Goal: Task Accomplishment & Management: Complete application form

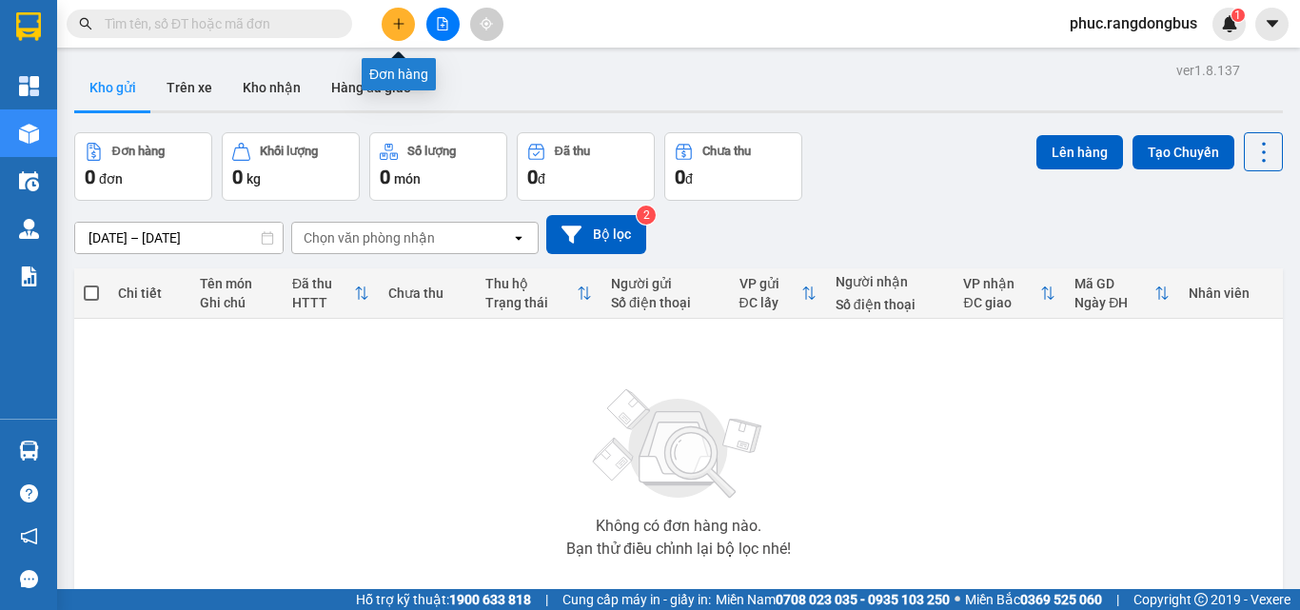
click at [404, 31] on button at bounding box center [398, 24] width 33 height 33
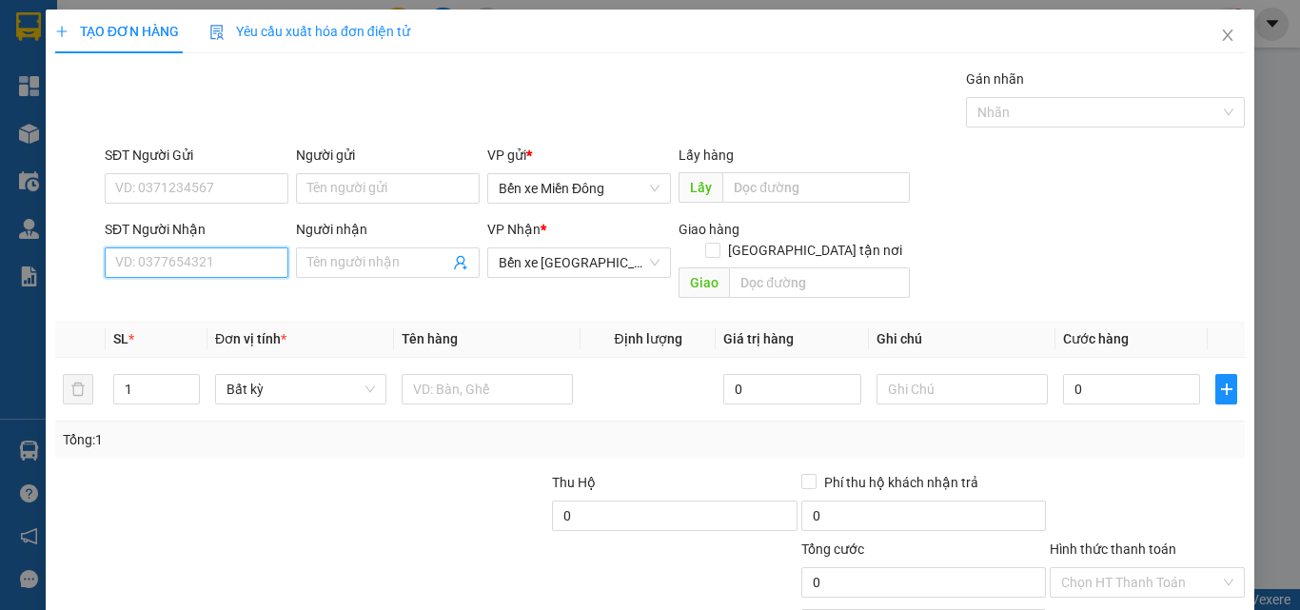
drag, startPoint x: 230, startPoint y: 266, endPoint x: 251, endPoint y: 243, distance: 31.0
click at [247, 249] on input "SĐT Người Nhận" at bounding box center [197, 262] width 184 height 30
type input "0385694744"
click at [383, 253] on input "Người nhận" at bounding box center [378, 262] width 142 height 21
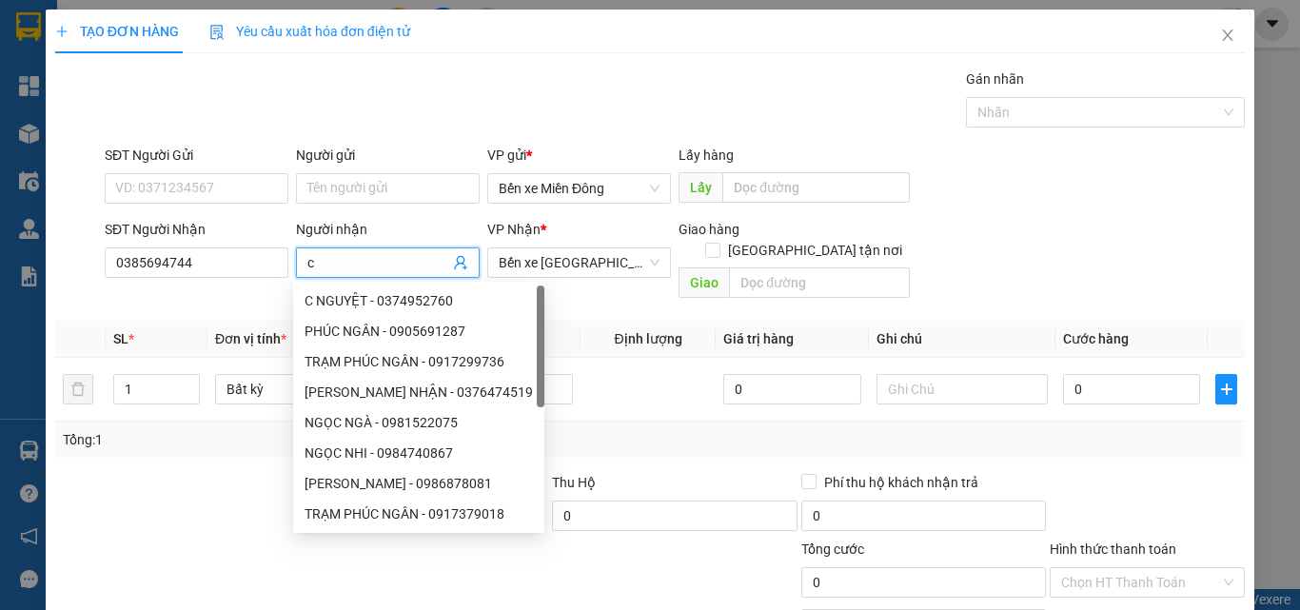
type input "c"
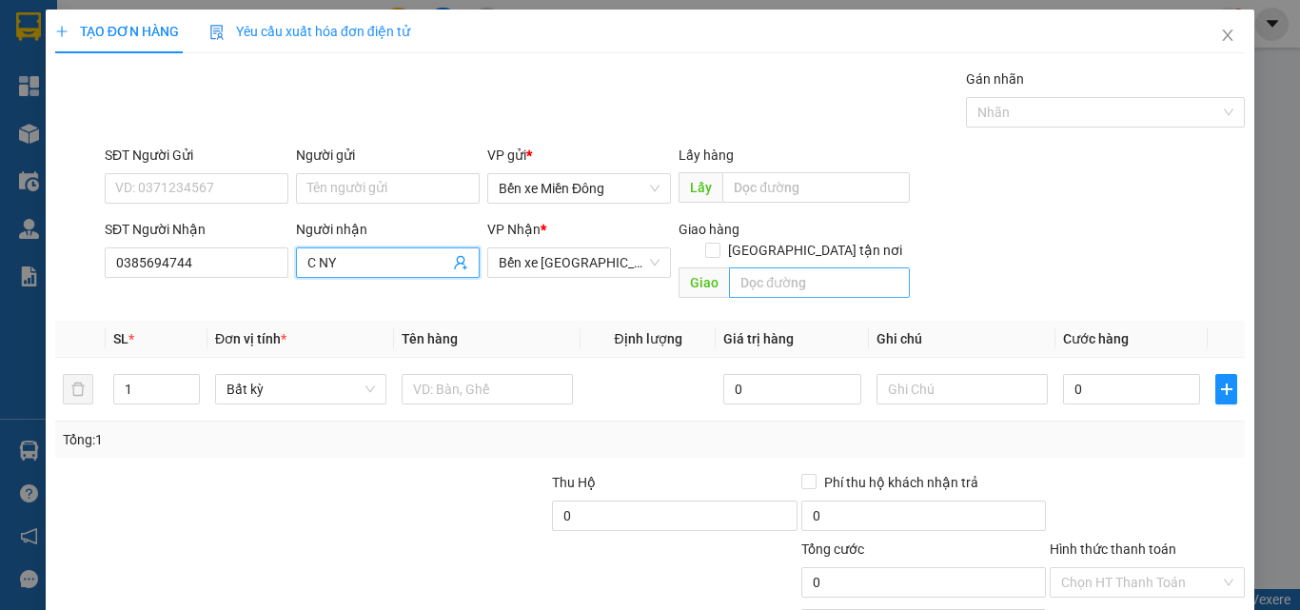
type input "C NY"
click at [764, 269] on input "text" at bounding box center [819, 282] width 181 height 30
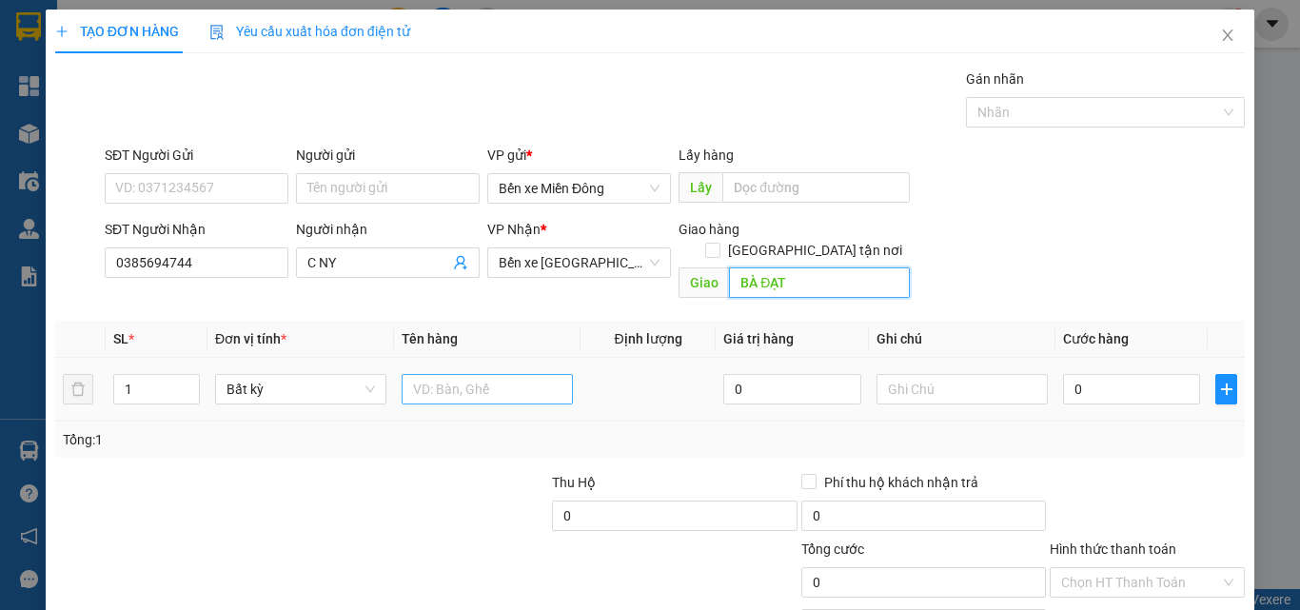
type input "BÀ ĐẠT"
click at [548, 374] on input "text" at bounding box center [487, 389] width 171 height 30
type input "HỒ SƠ ( PHỤC THU)"
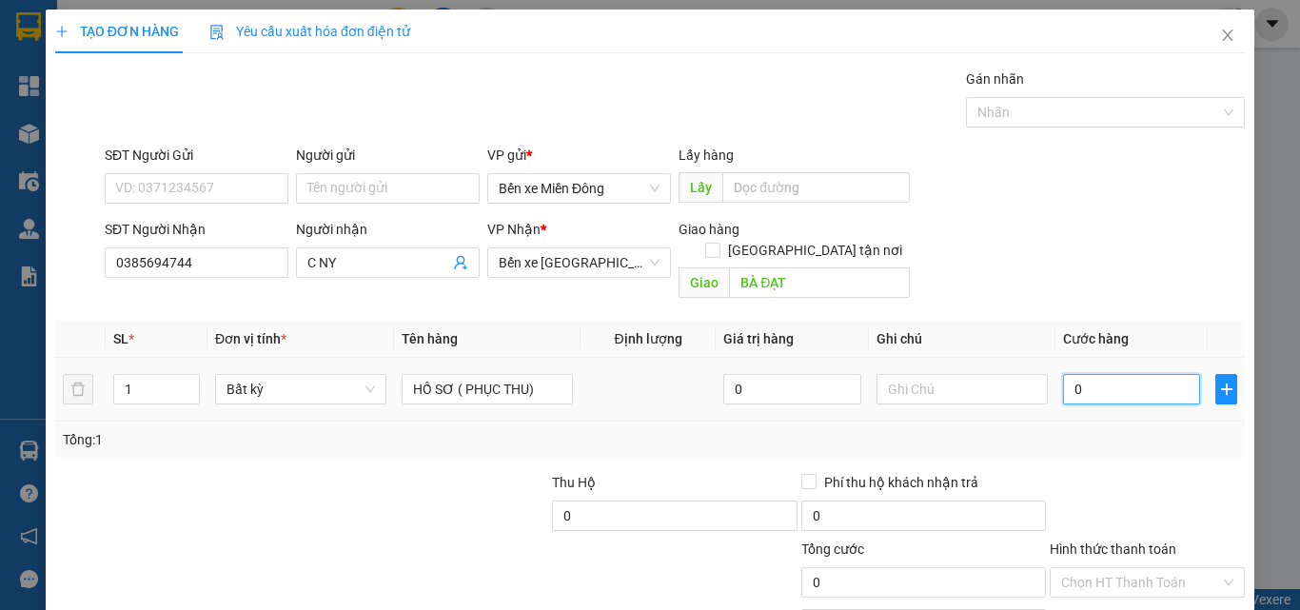
click at [1148, 374] on input "0" at bounding box center [1131, 389] width 137 height 30
type input "5"
type input "50"
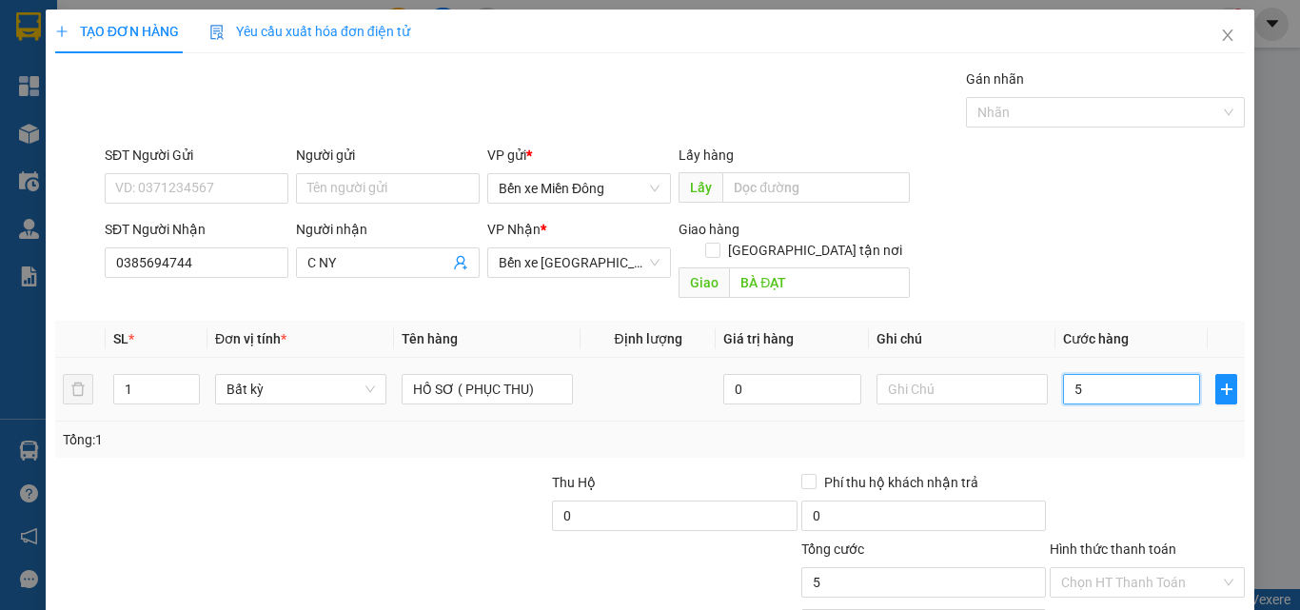
type input "50"
type input "50.000"
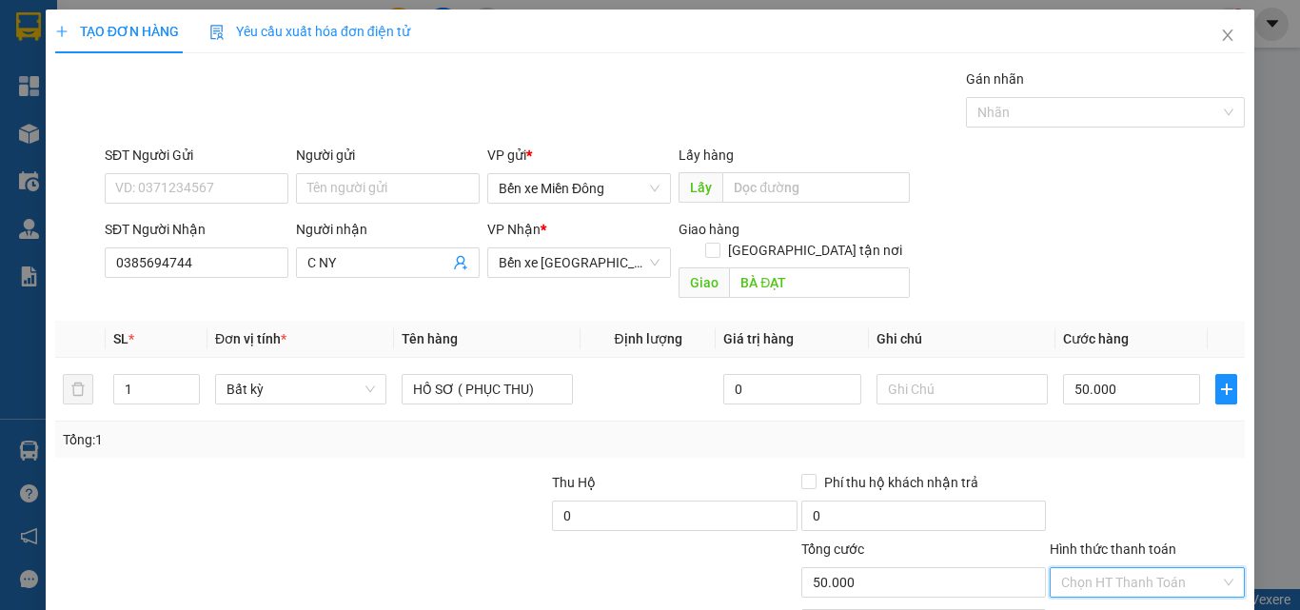
click at [1134, 568] on input "Hình thức thanh toán" at bounding box center [1140, 582] width 159 height 29
click at [1107, 493] on div "Tại văn phòng" at bounding box center [1136, 492] width 170 height 21
type input "0"
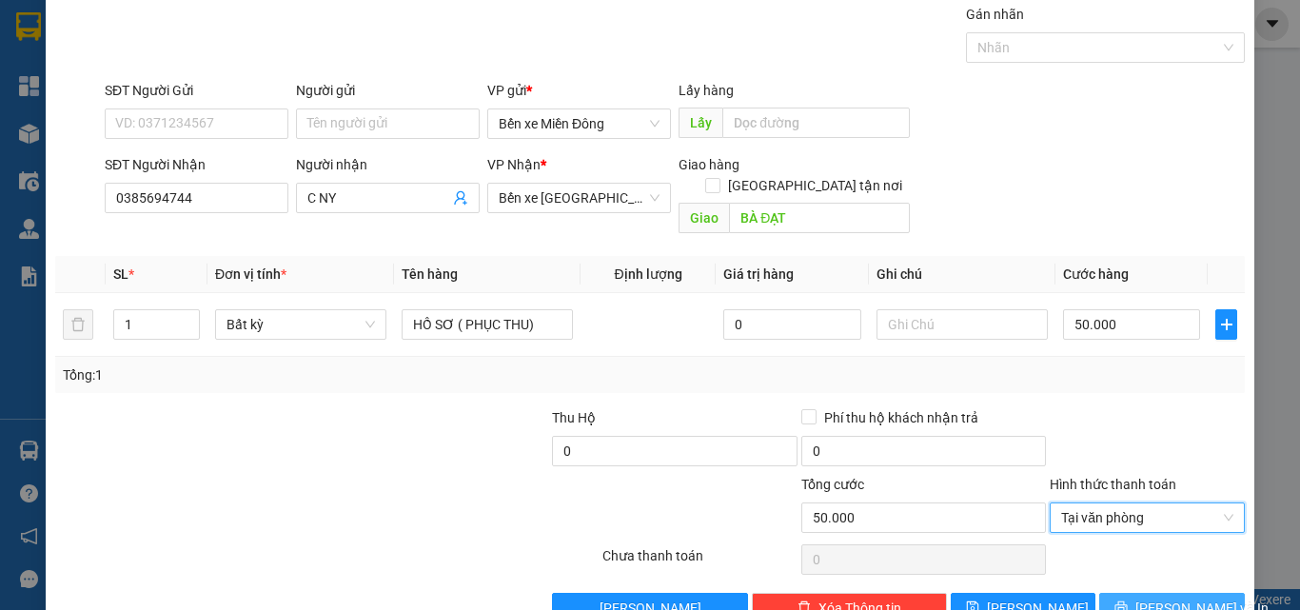
scroll to position [94, 0]
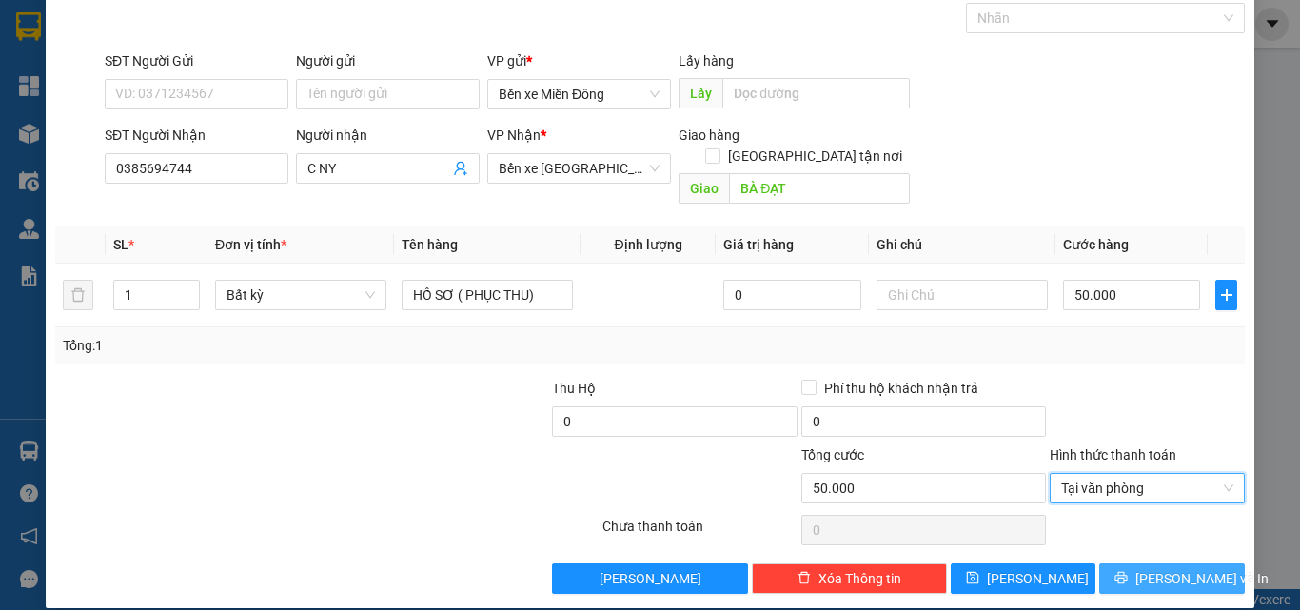
click at [1151, 568] on span "Lưu và In" at bounding box center [1201, 578] width 133 height 21
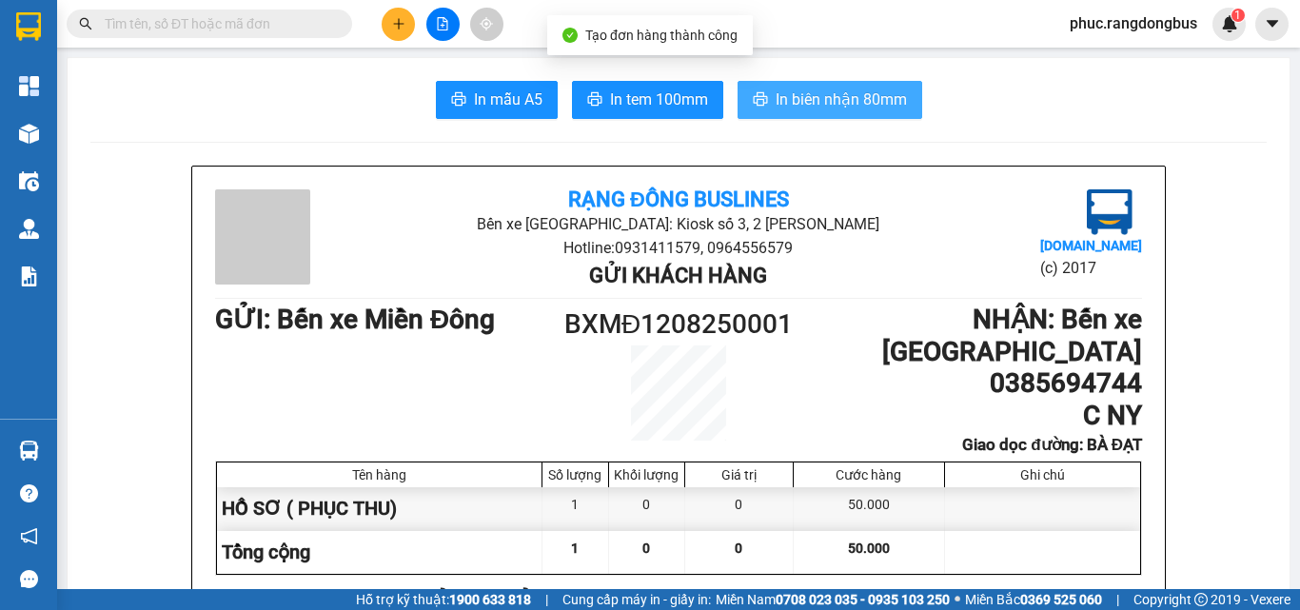
click at [856, 95] on span "In biên nhận 80mm" at bounding box center [841, 100] width 131 height 24
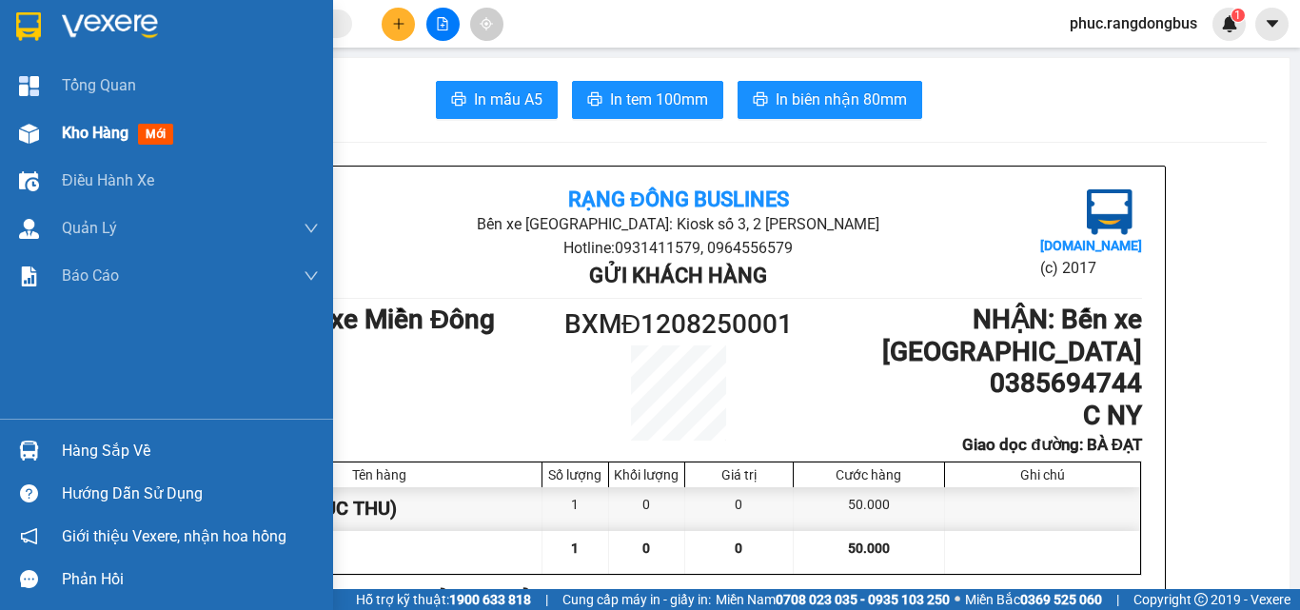
click at [140, 137] on span "mới" at bounding box center [155, 134] width 35 height 21
